Goal: Information Seeking & Learning: Learn about a topic

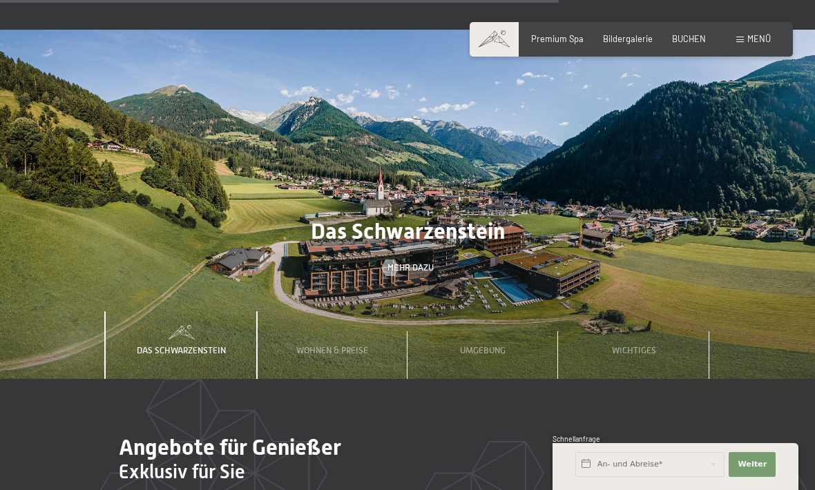
scroll to position [3415, 0]
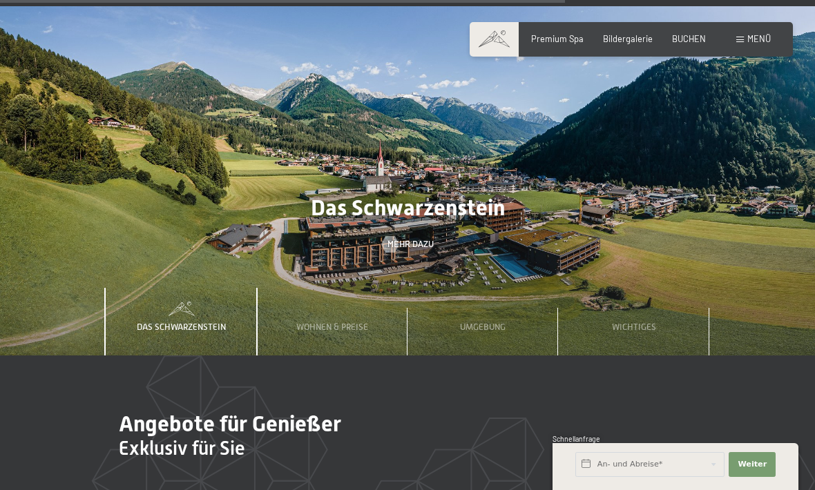
click at [342, 322] on span "Wohnen & Preise" at bounding box center [332, 327] width 72 height 10
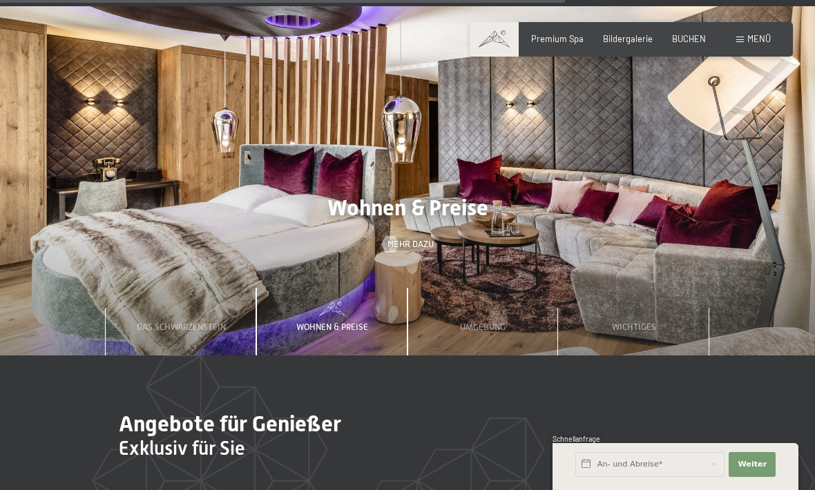
click at [740, 35] on div "Menü" at bounding box center [753, 39] width 35 height 12
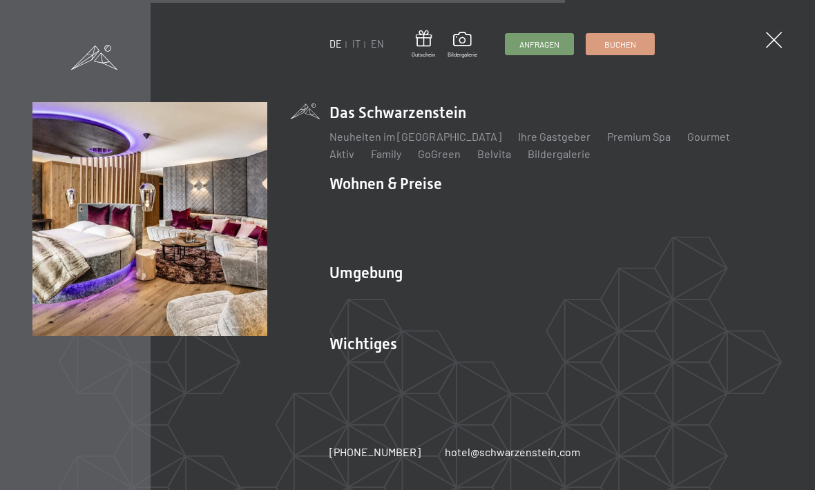
click at [470, 214] on link "Zimmer & Preise" at bounding box center [476, 207] width 80 height 13
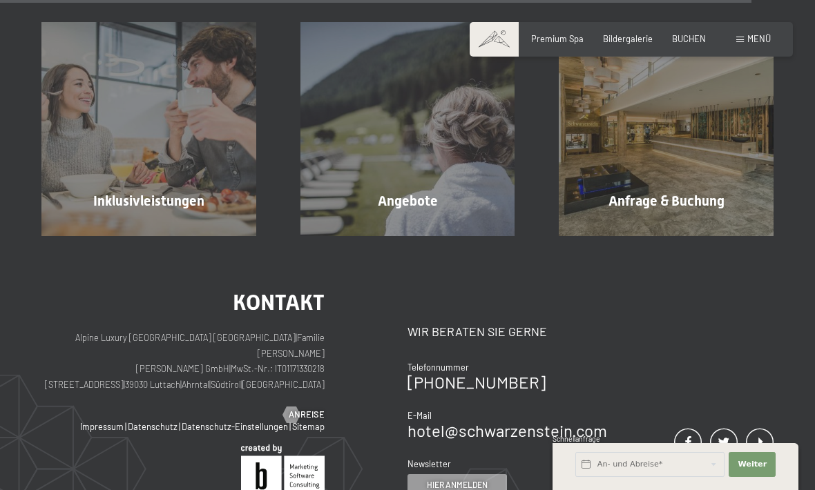
scroll to position [3154, 0]
click at [180, 191] on div "Inklusivleistungen Mehr erfahren" at bounding box center [148, 129] width 259 height 215
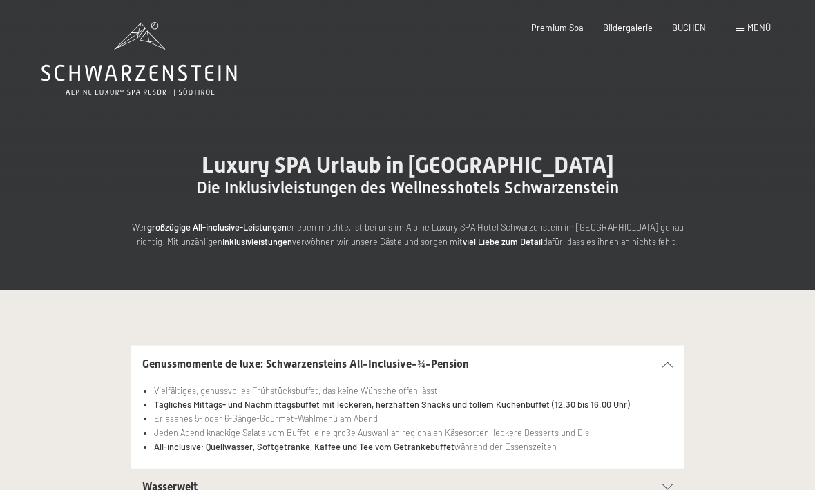
click at [756, 23] on span "Menü" at bounding box center [758, 27] width 23 height 11
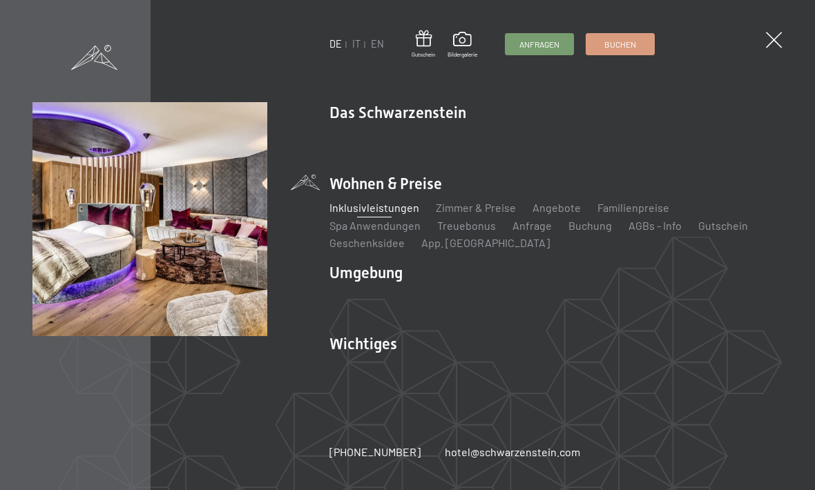
click at [466, 41] on span at bounding box center [463, 41] width 30 height 19
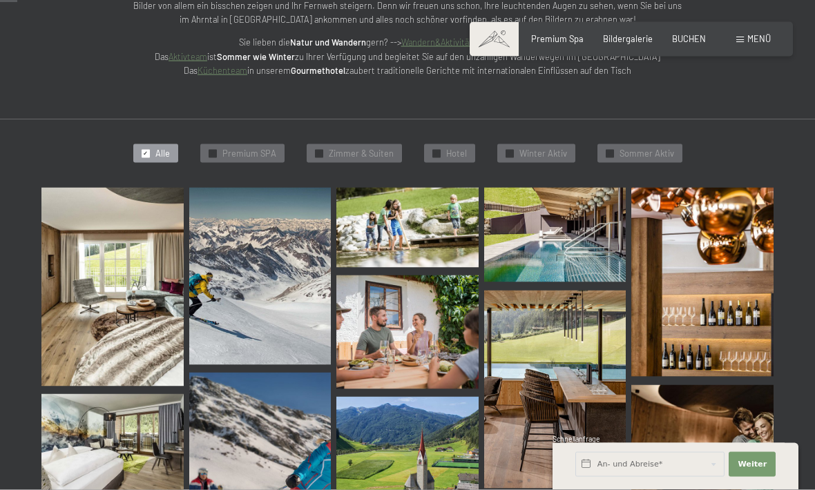
scroll to position [237, 0]
click at [139, 303] on img at bounding box center [112, 286] width 142 height 199
